Goal: Transaction & Acquisition: Purchase product/service

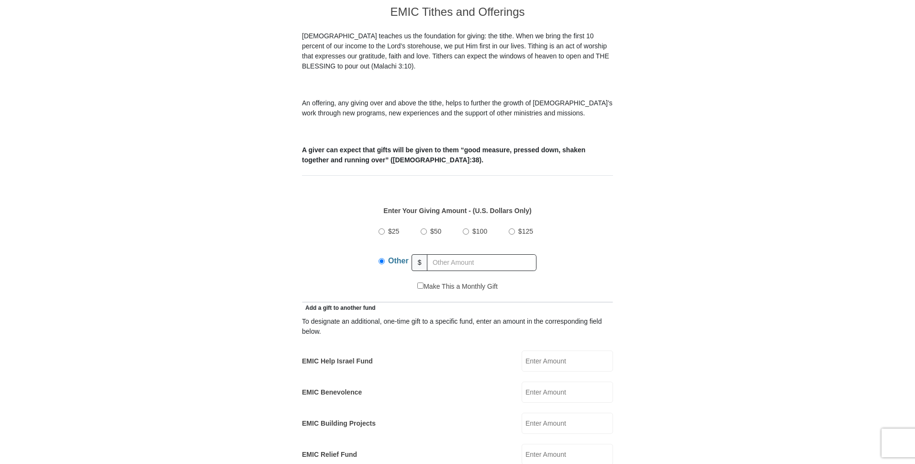
click at [508, 354] on div "EMIC Help Israel Fund EMIC Help Israel Fund Amount must be a valid number Make …" at bounding box center [457, 360] width 311 height 21
click at [532, 351] on input "EMIC Help Israel Fund" at bounding box center [567, 360] width 91 height 21
type input "5.00"
click at [494, 254] on input "text" at bounding box center [482, 262] width 110 height 17
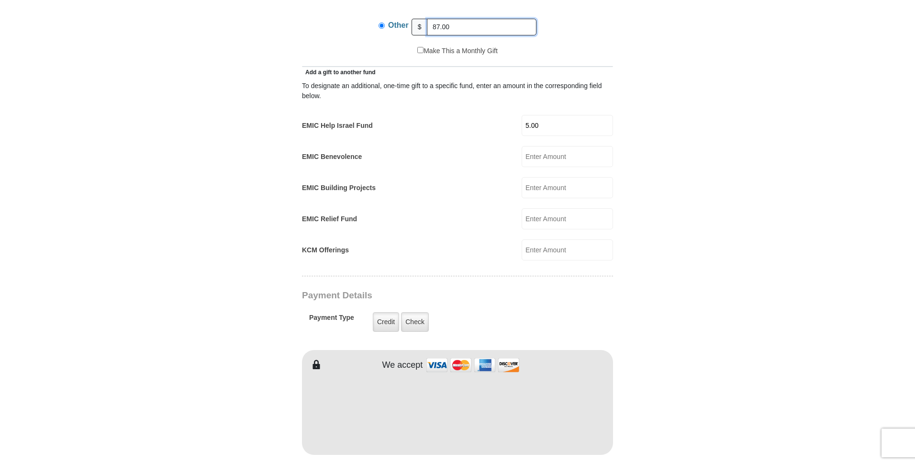
scroll to position [513, 0]
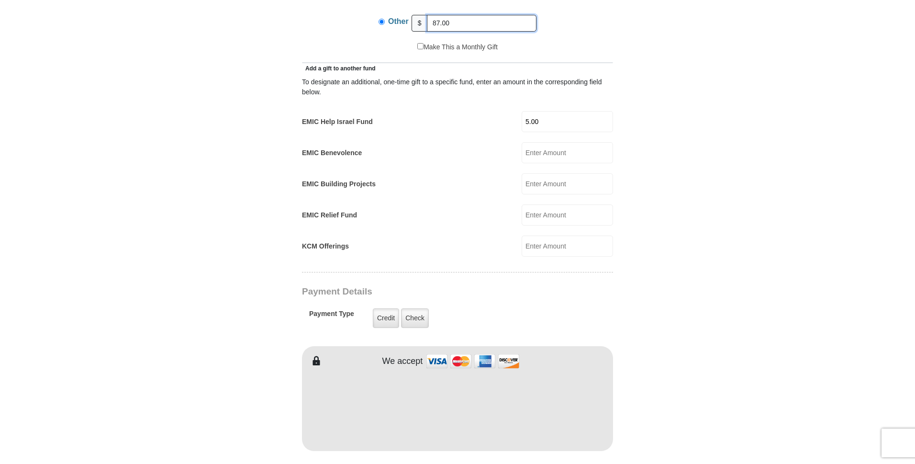
type input "87.00"
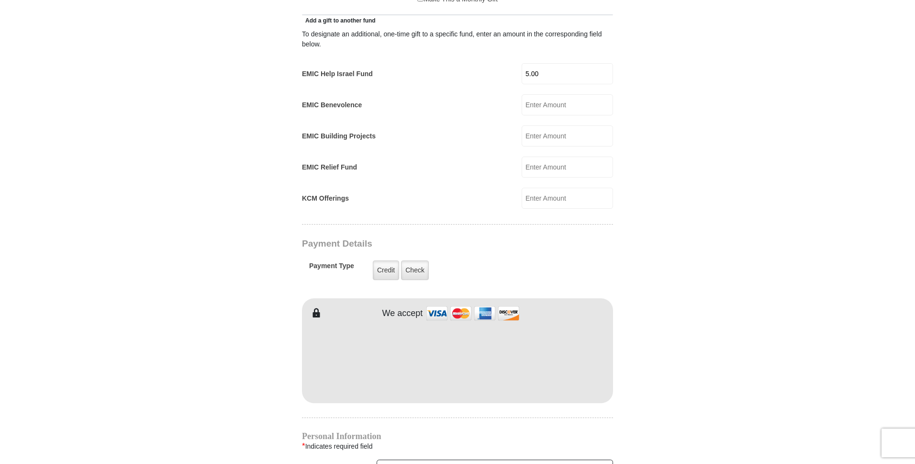
scroll to position [704, 0]
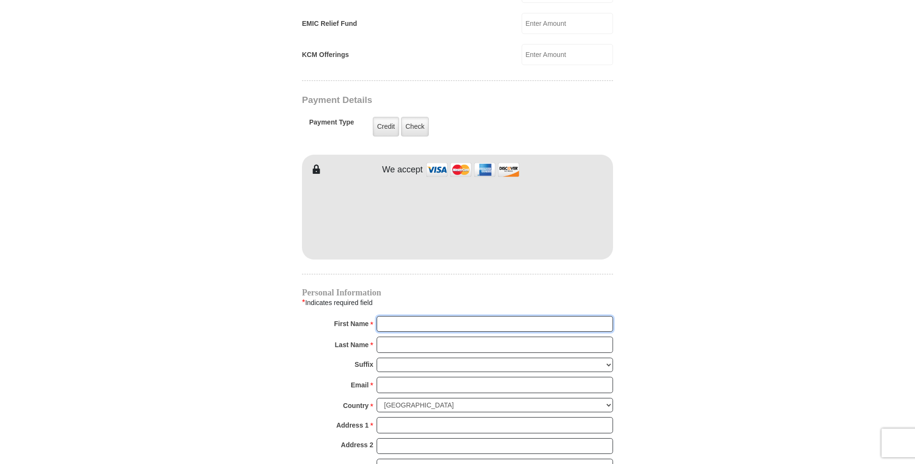
click at [469, 316] on input "First Name *" at bounding box center [495, 324] width 237 height 16
type input "Barbara"
click at [442, 337] on input "Last Name *" at bounding box center [495, 345] width 237 height 16
type input "Welch"
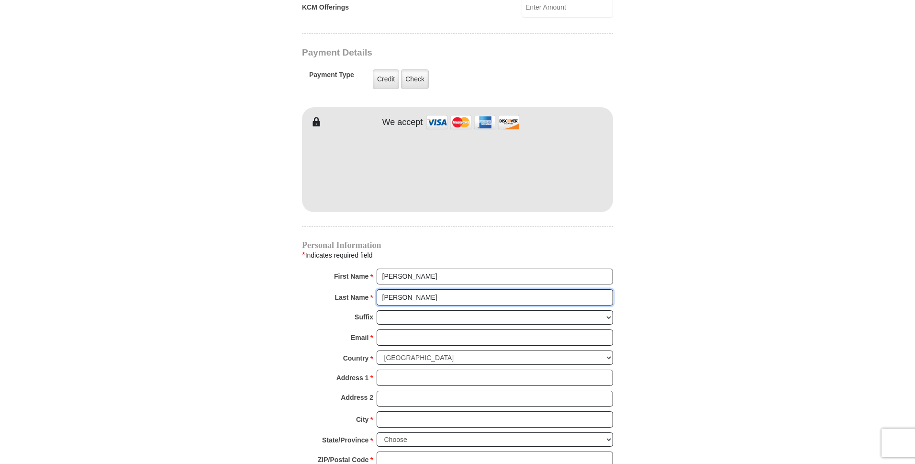
scroll to position [752, 0]
click at [434, 329] on input "Email *" at bounding box center [495, 337] width 237 height 16
type input "barbara.leso@yahoo.com"
type input "123 West Main St."
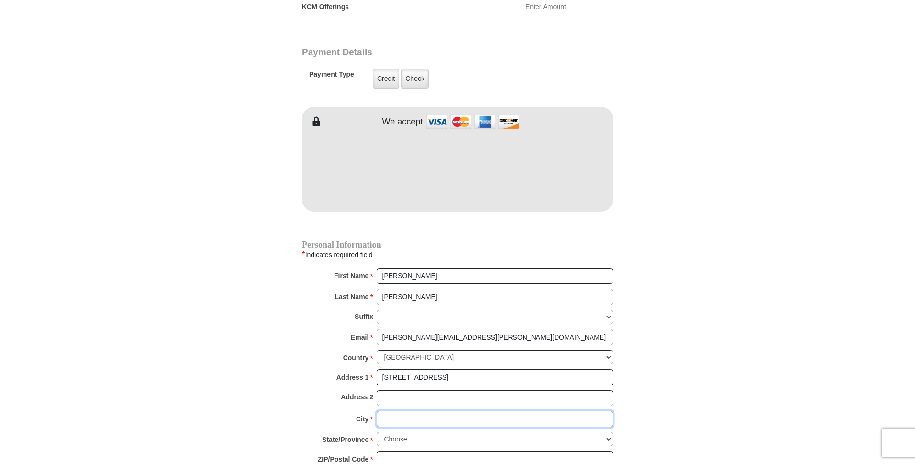
type input "Berryville"
select select "VA"
type input "22611"
type input "5408770413"
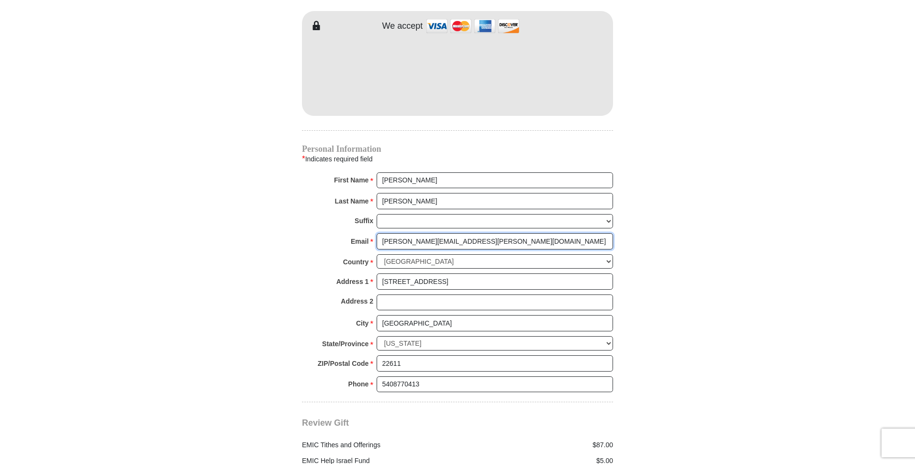
scroll to position [944, 0]
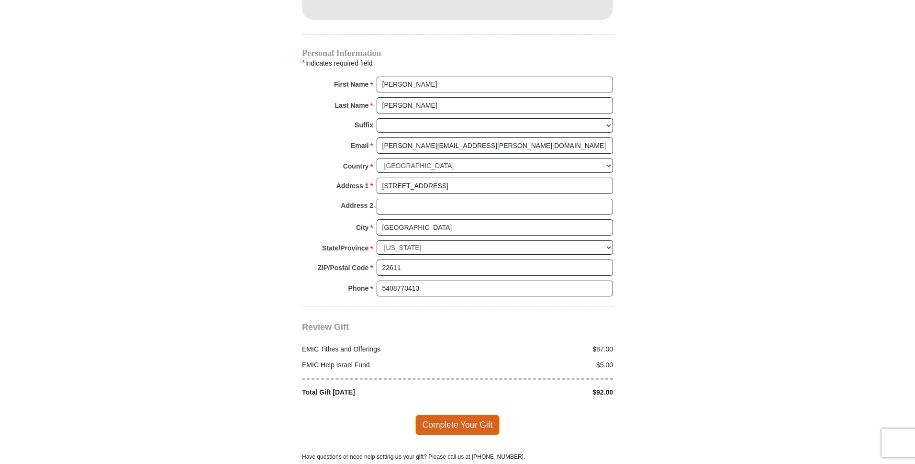
click at [466, 415] on span "Complete Your Gift" at bounding box center [458, 425] width 85 height 20
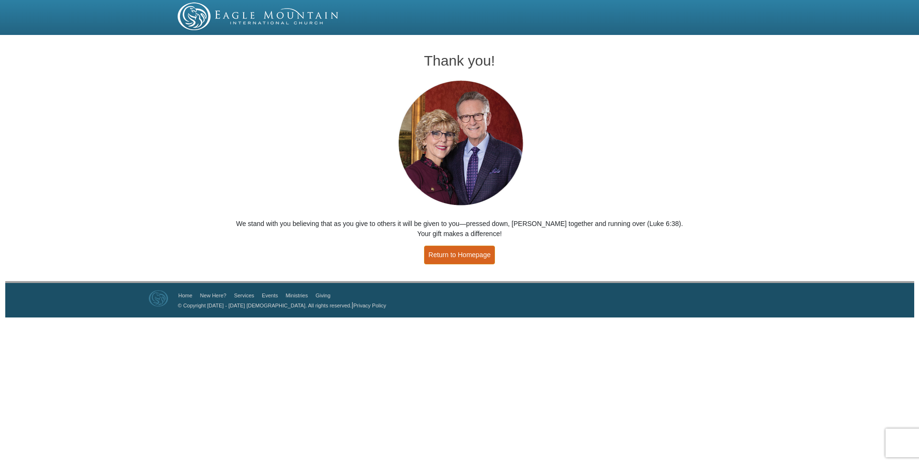
click at [478, 254] on link "Return to Homepage" at bounding box center [459, 255] width 71 height 19
